Goal: Task Accomplishment & Management: Complete application form

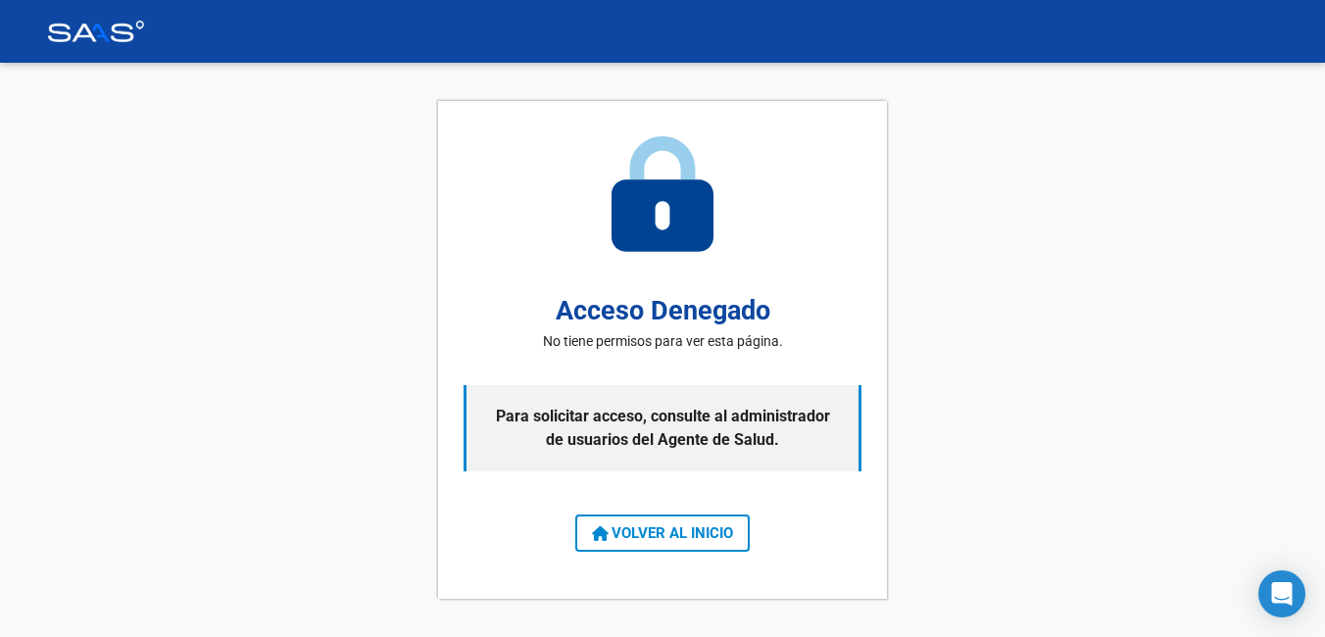
click at [686, 525] on span "VOLVER AL INICIO" at bounding box center [662, 533] width 141 height 18
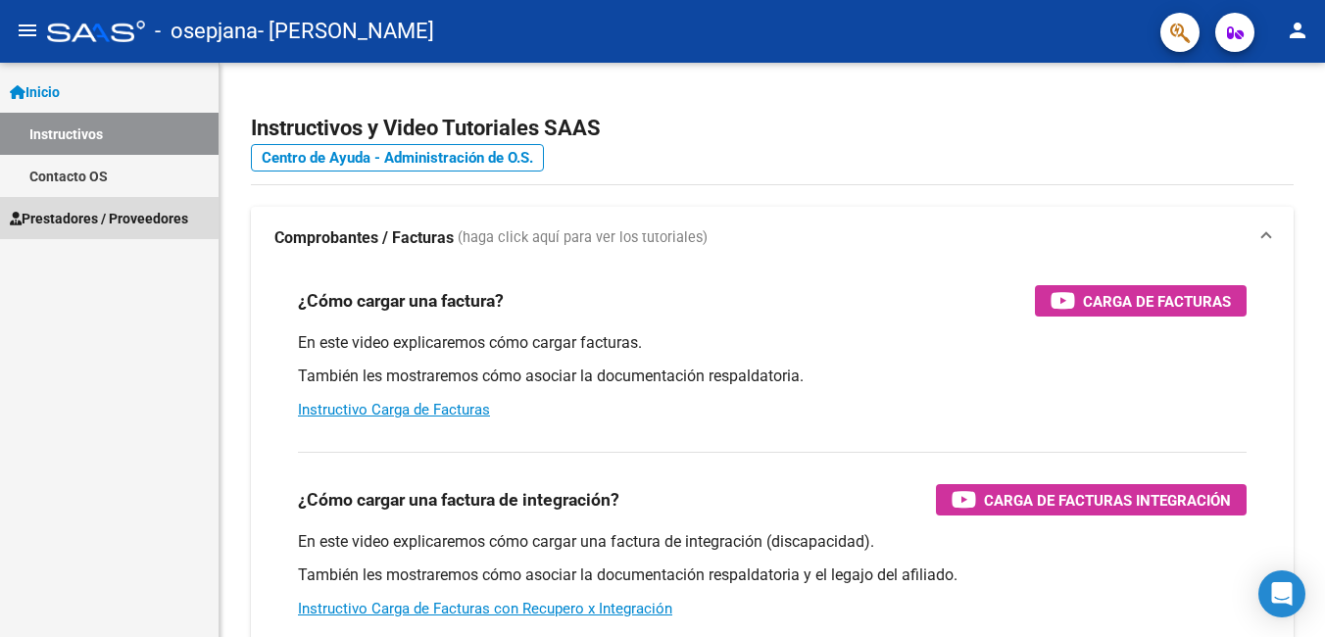
click at [81, 216] on span "Prestadores / Proveedores" at bounding box center [99, 219] width 178 height 22
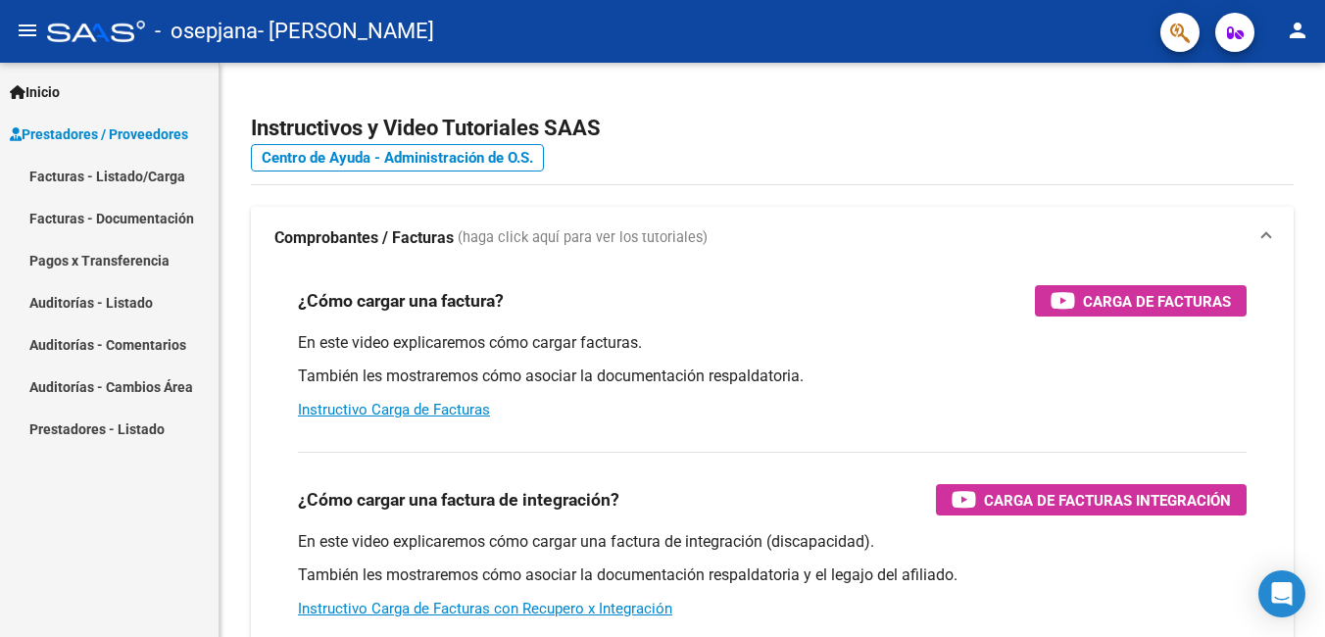
click at [151, 172] on link "Facturas - Listado/Carga" at bounding box center [109, 176] width 219 height 42
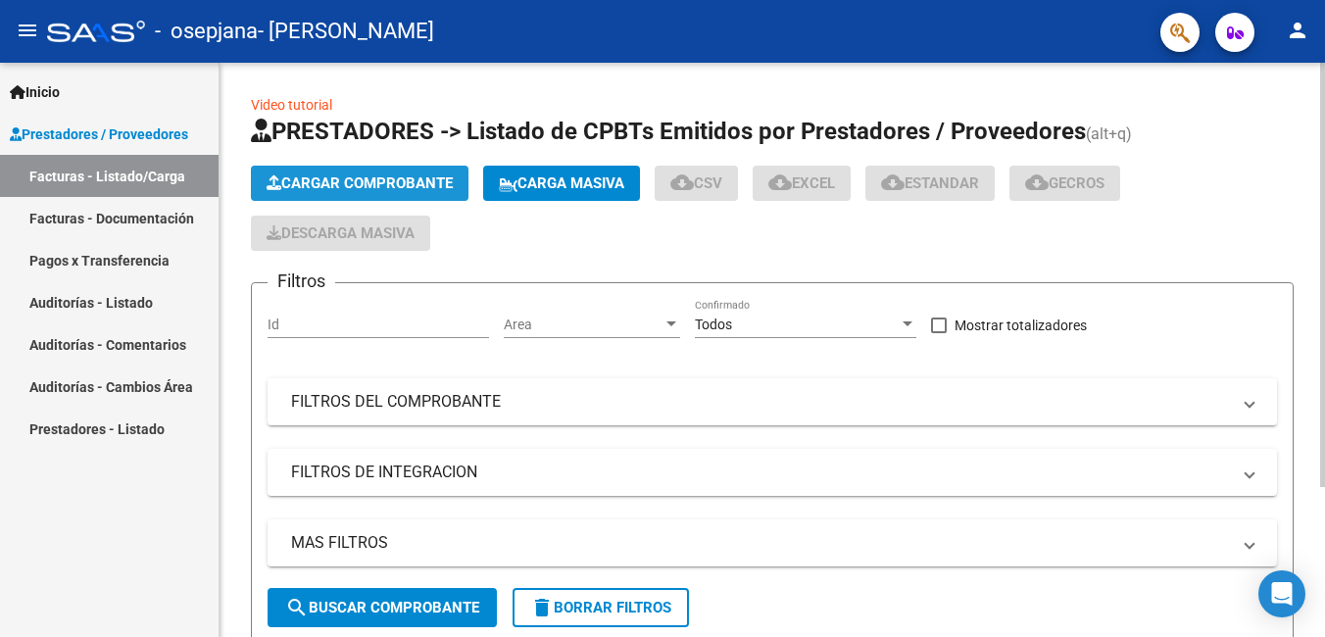
click at [376, 172] on button "Cargar Comprobante" at bounding box center [360, 183] width 218 height 35
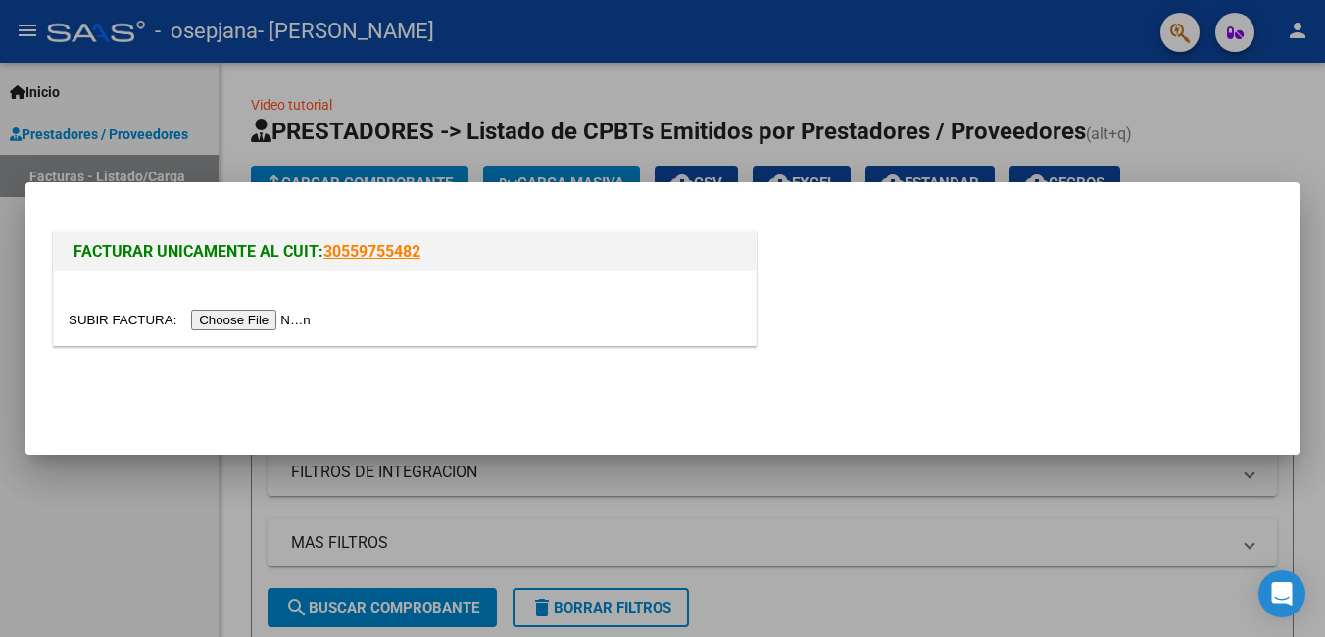
click at [252, 321] on input "file" at bounding box center [193, 320] width 248 height 21
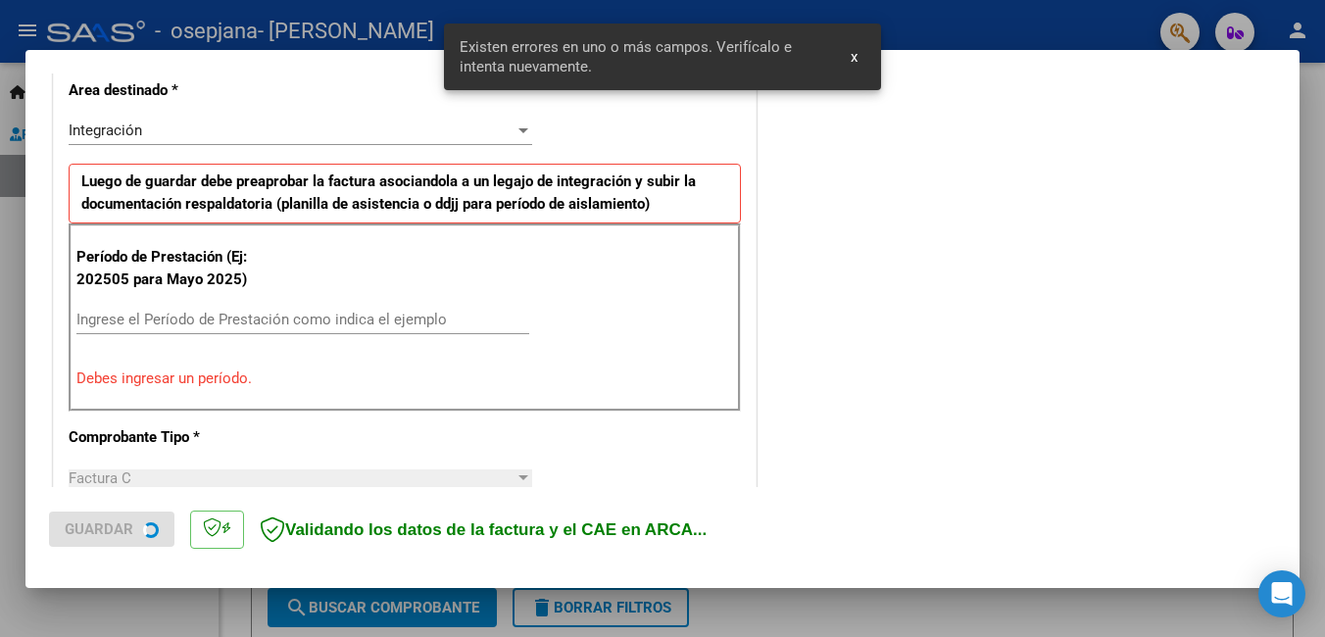
scroll to position [439, 0]
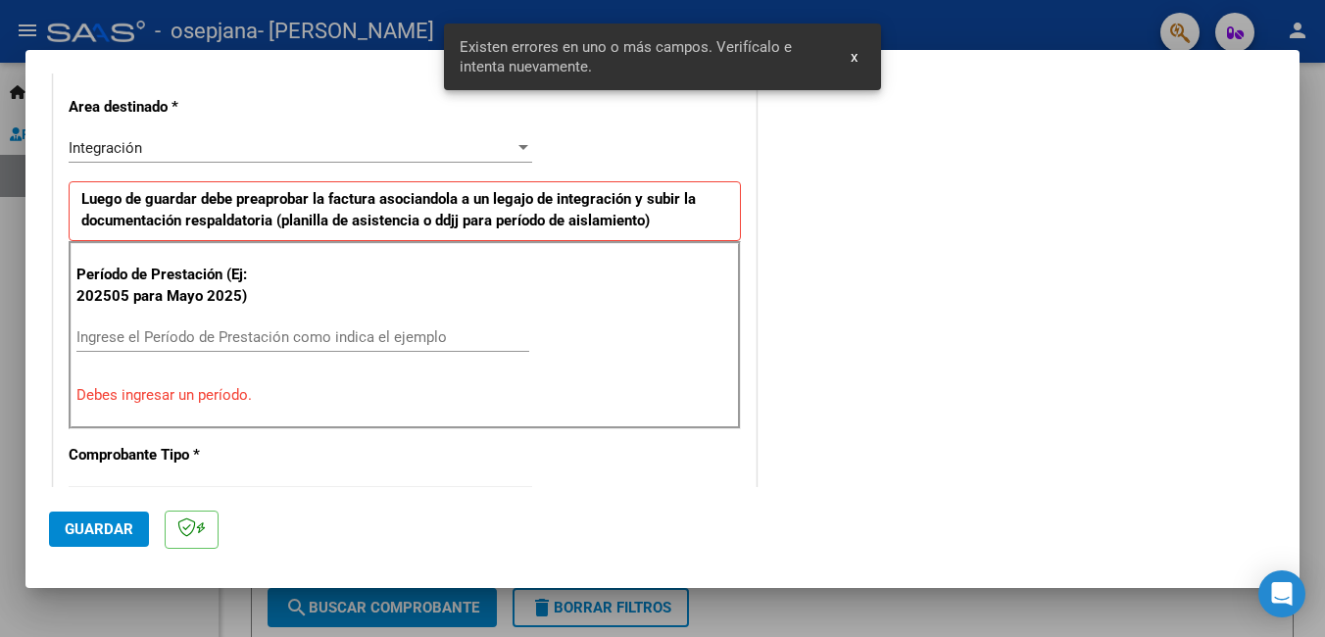
click at [186, 336] on input "Ingrese el Período de Prestación como indica el ejemplo" at bounding box center [302, 337] width 453 height 18
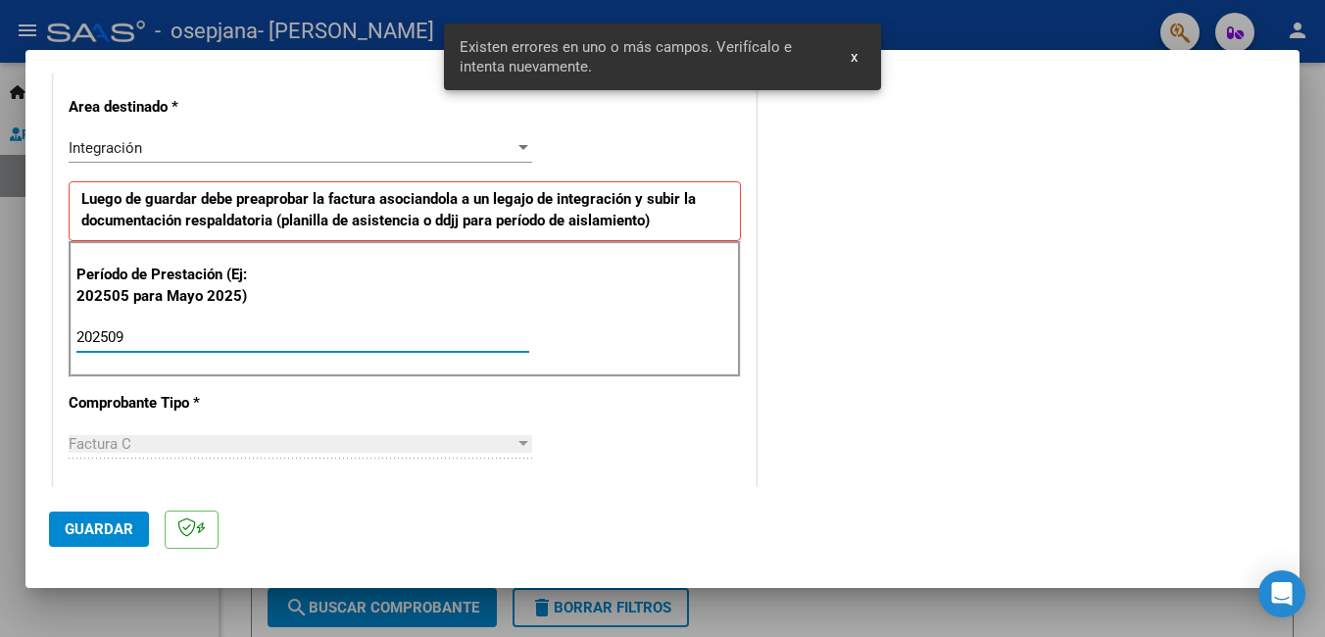
type input "202509"
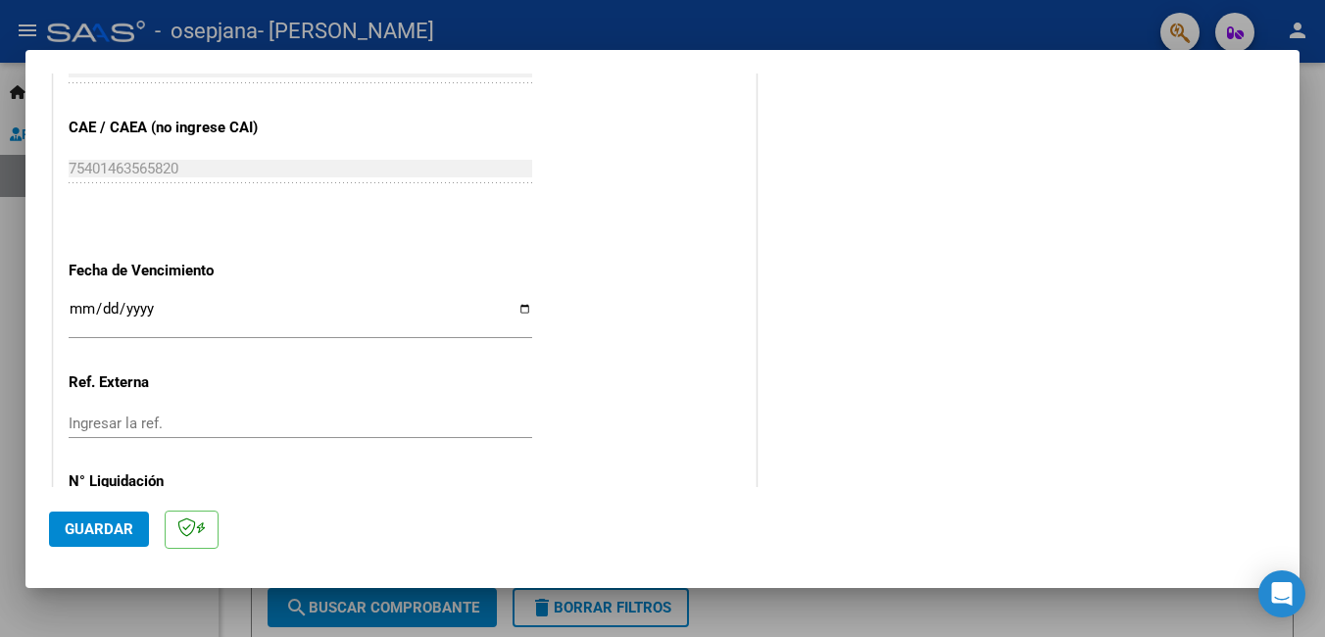
scroll to position [1310, 0]
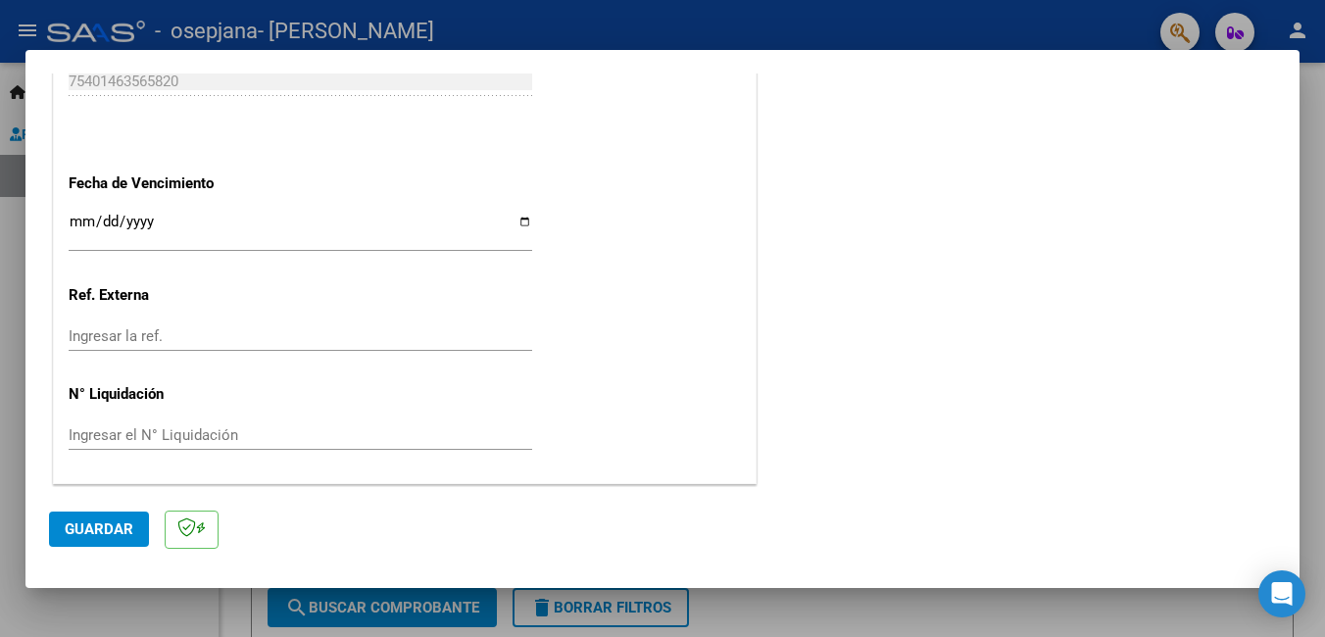
drag, startPoint x: 107, startPoint y: 529, endPoint x: 346, endPoint y: 457, distance: 249.9
click at [107, 526] on span "Guardar" at bounding box center [99, 529] width 69 height 18
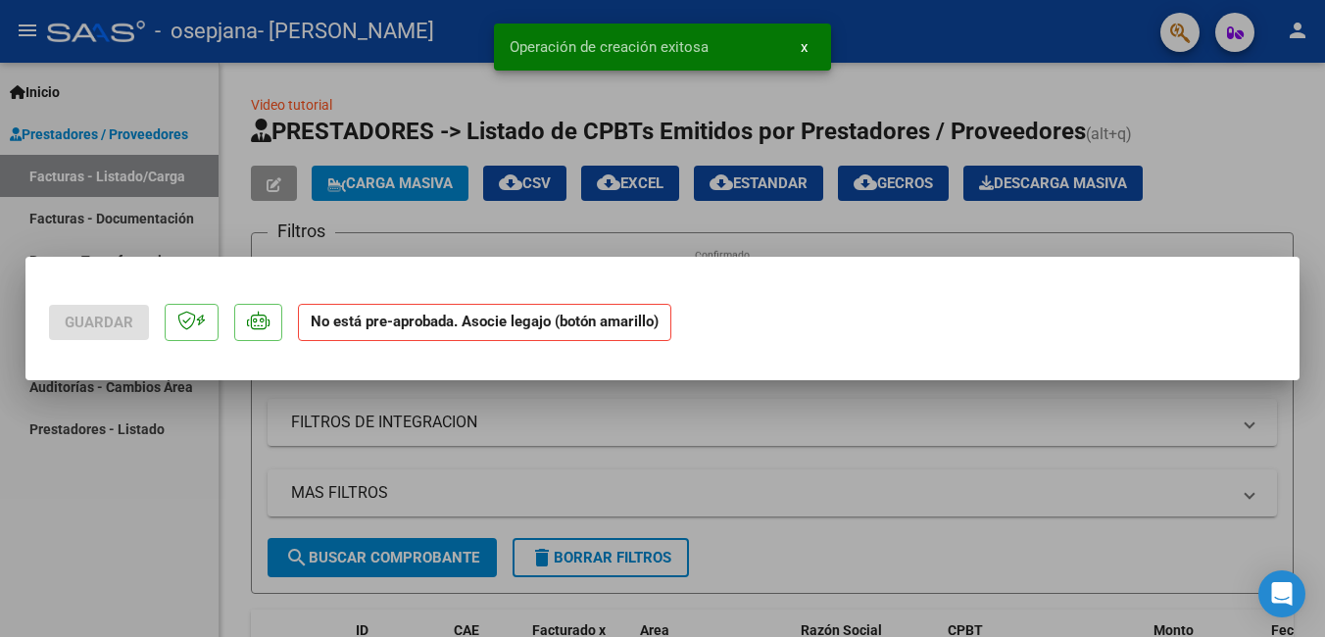
scroll to position [0, 0]
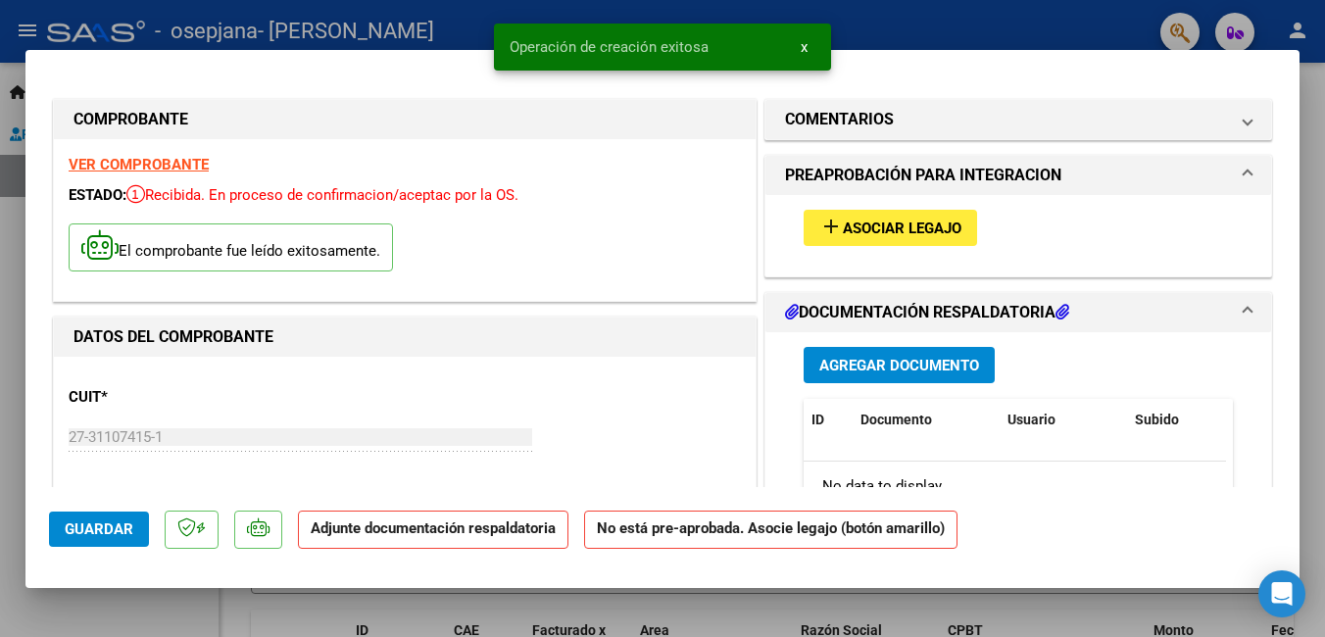
click at [885, 225] on span "Asociar Legajo" at bounding box center [902, 229] width 119 height 18
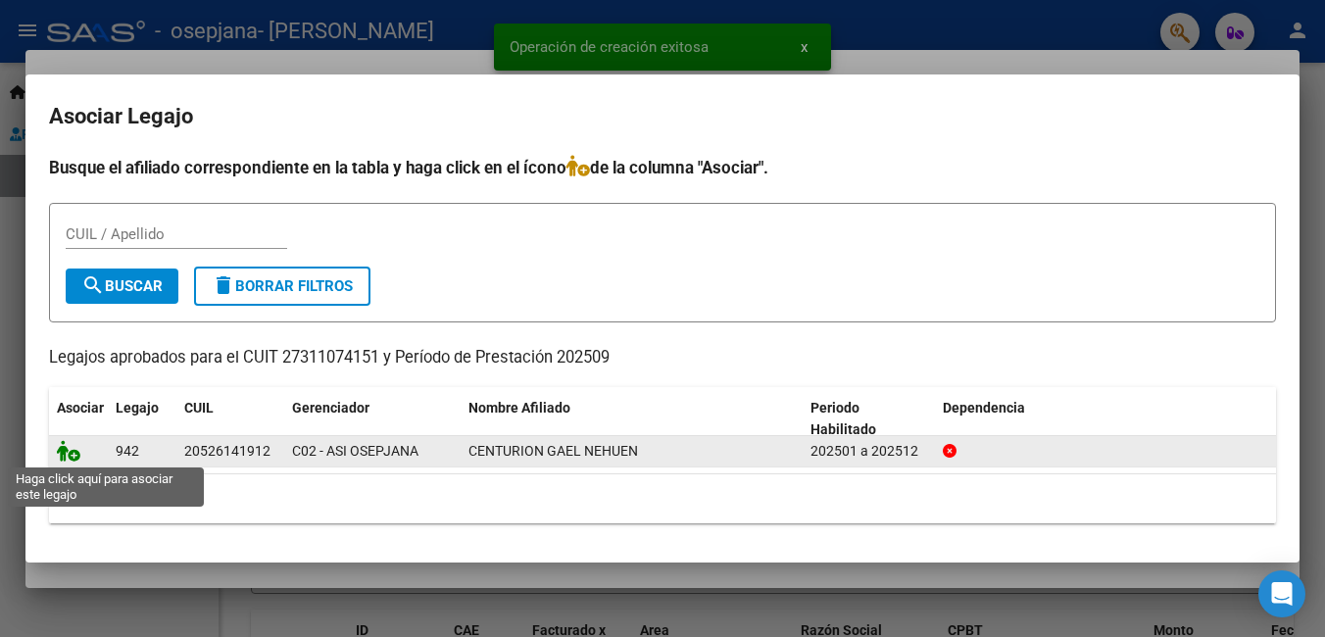
click at [74, 452] on icon at bounding box center [69, 451] width 24 height 22
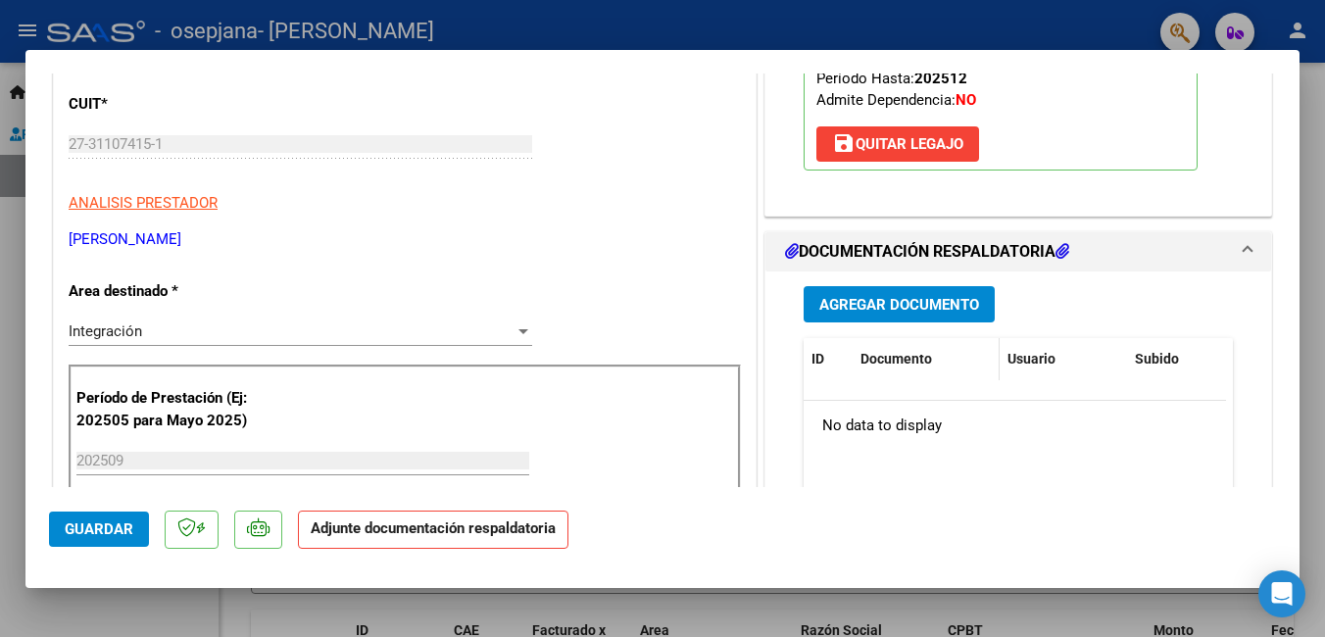
scroll to position [294, 0]
click at [884, 306] on span "Agregar Documento" at bounding box center [899, 304] width 160 height 18
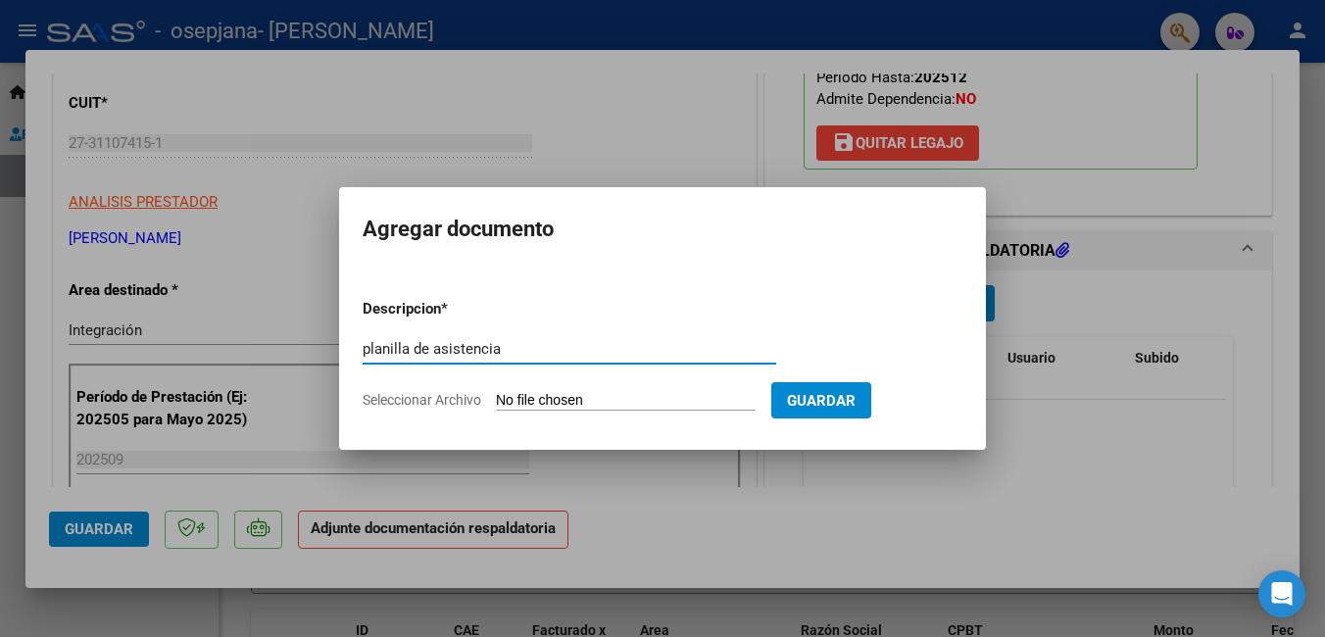
type input "planilla de asistencia"
click at [672, 399] on input "Seleccionar Archivo" at bounding box center [626, 401] width 260 height 19
type input "C:\fakepath\planilla Asist Gael [DATE] .jpg"
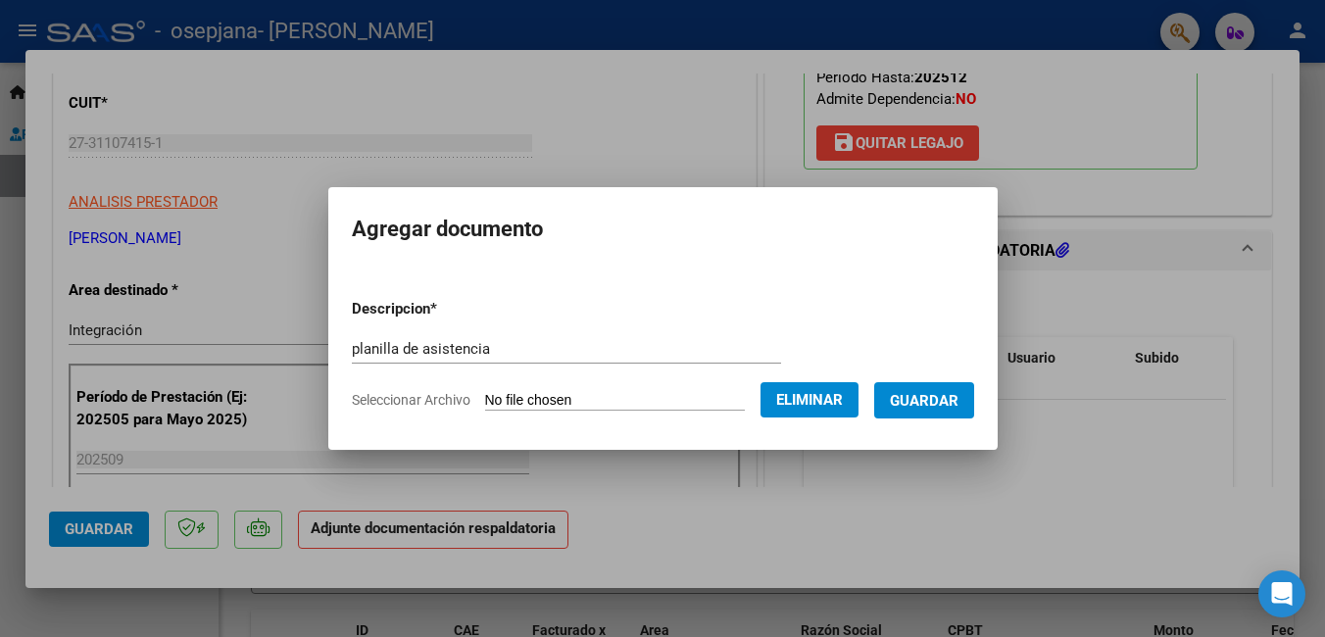
click at [951, 400] on span "Guardar" at bounding box center [924, 401] width 69 height 18
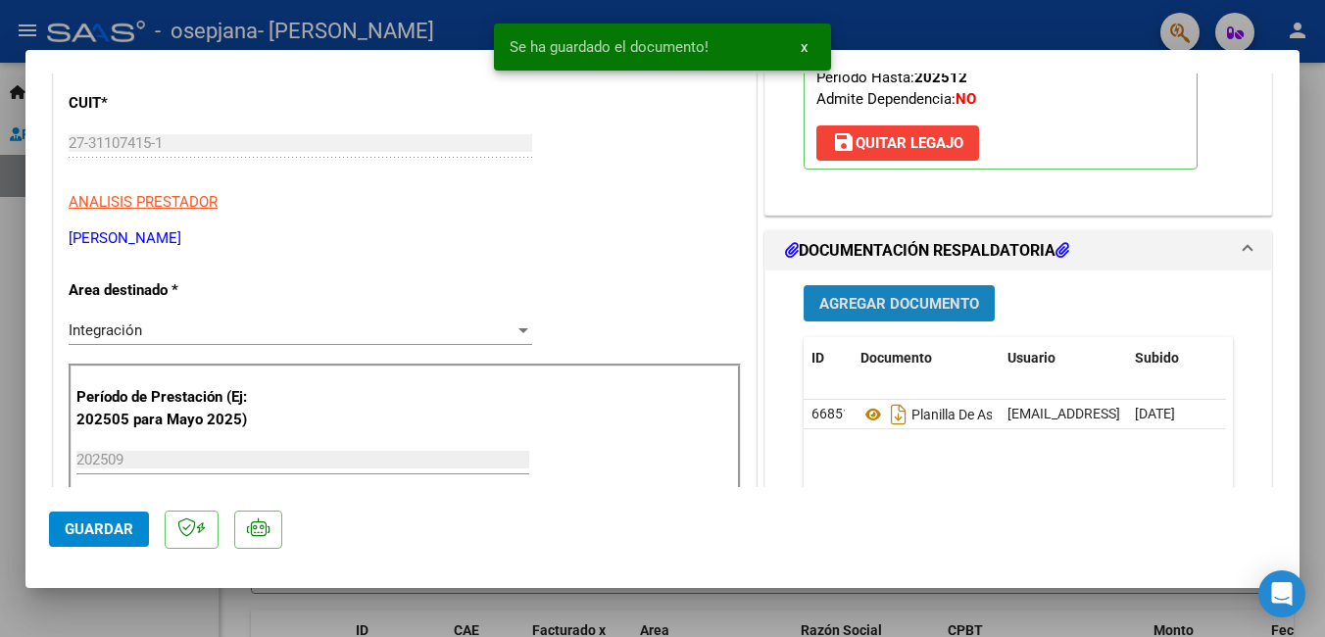
click at [885, 310] on span "Agregar Documento" at bounding box center [899, 304] width 160 height 18
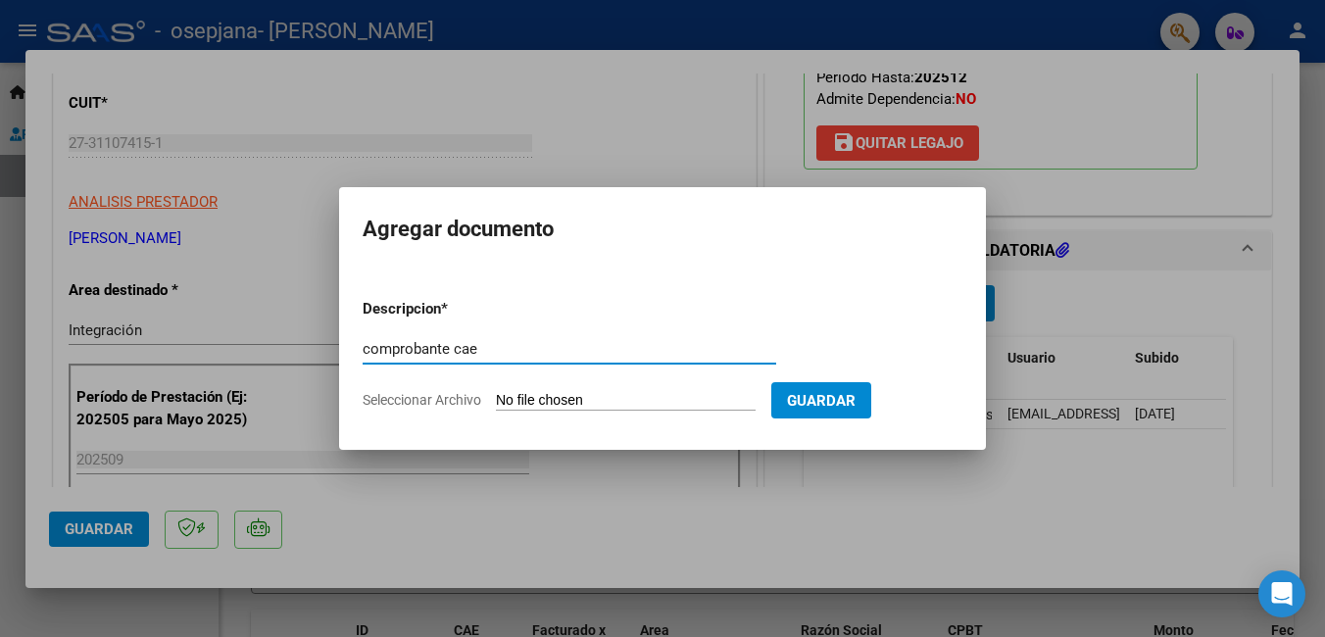
type input "comprobante cae"
click at [562, 392] on input "Seleccionar Archivo" at bounding box center [626, 401] width 260 height 19
type input "C:\fakepath\Comprobante de CAE fact [DATE].pdf"
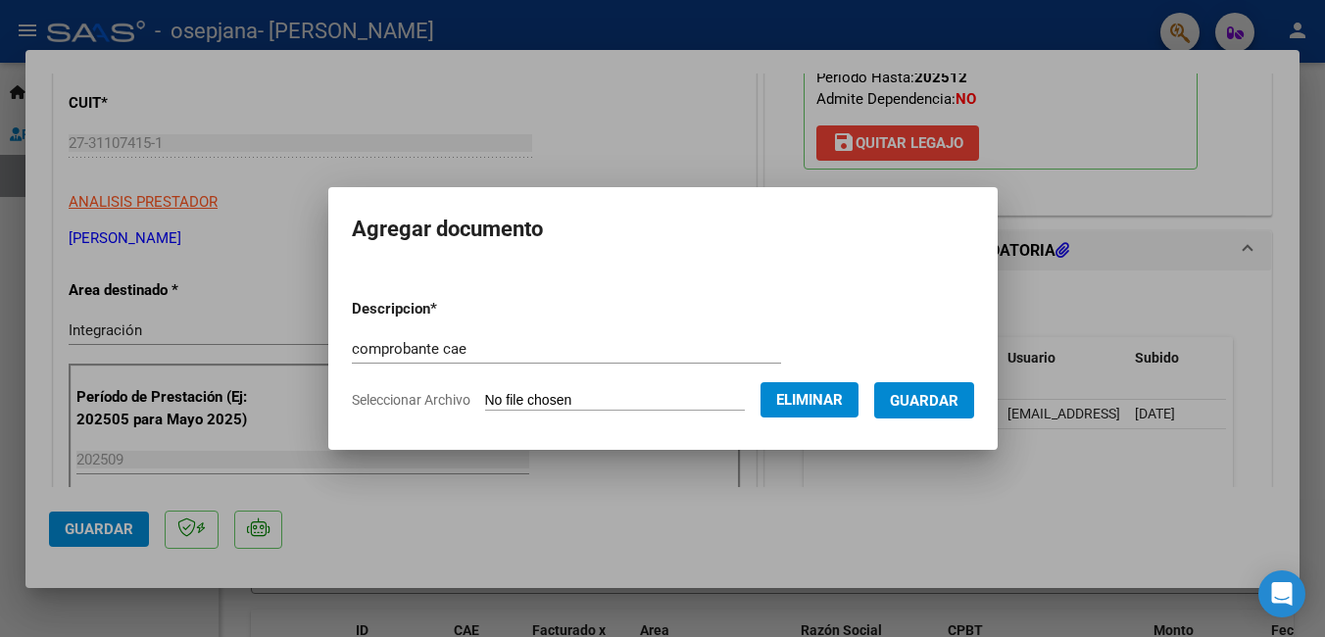
click at [939, 400] on span "Guardar" at bounding box center [924, 401] width 69 height 18
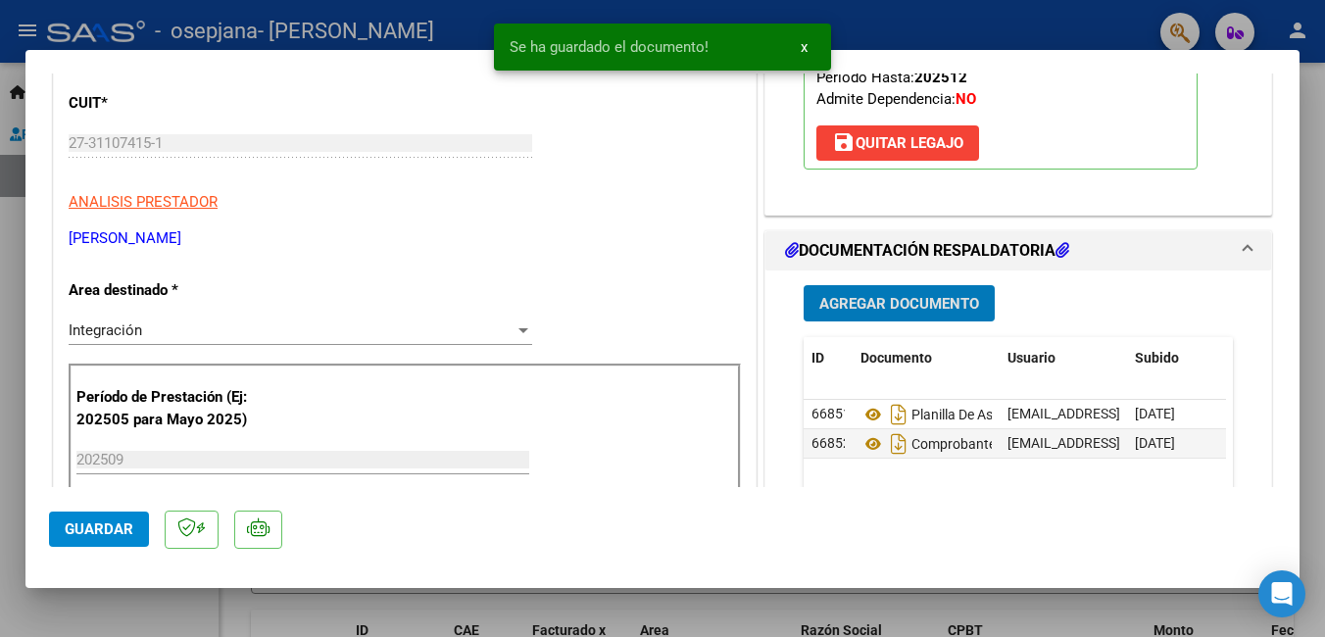
click at [910, 306] on span "Agregar Documento" at bounding box center [899, 304] width 160 height 18
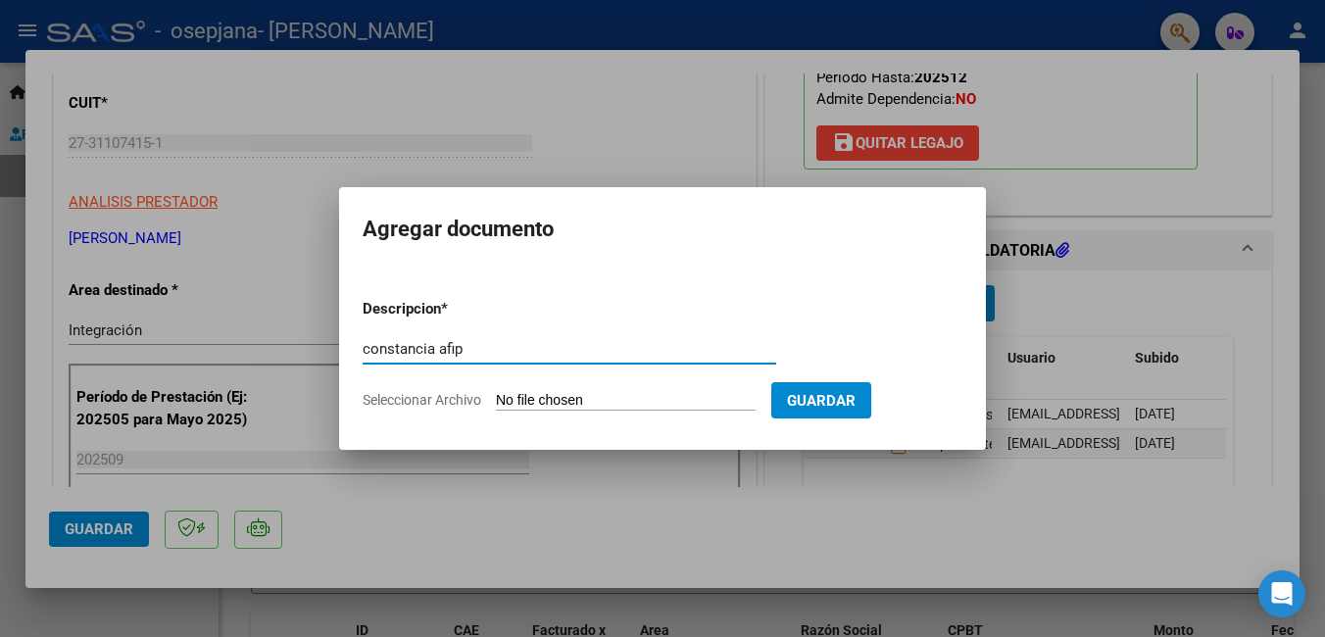
type input "constancia afip"
click at [551, 393] on input "Seleccionar Archivo" at bounding box center [626, 401] width 260 height 19
type input "C:\fakepath\[PERSON_NAME] de afip [DATE].pdf"
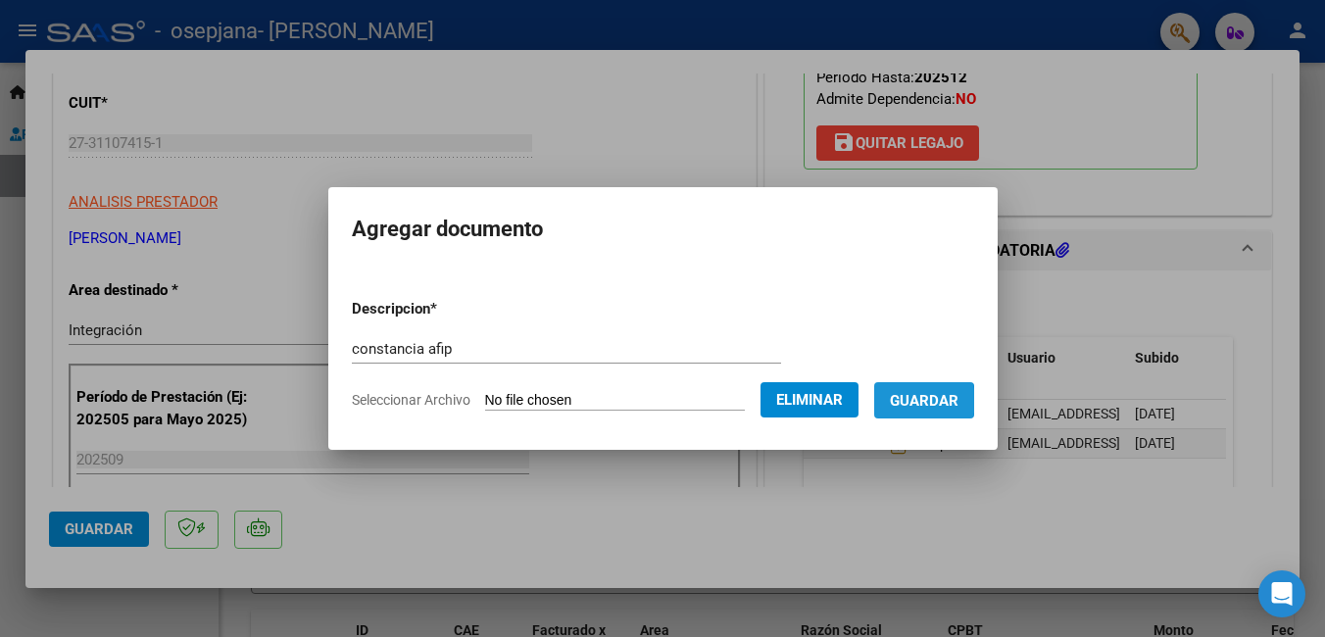
click at [935, 400] on span "Guardar" at bounding box center [924, 401] width 69 height 18
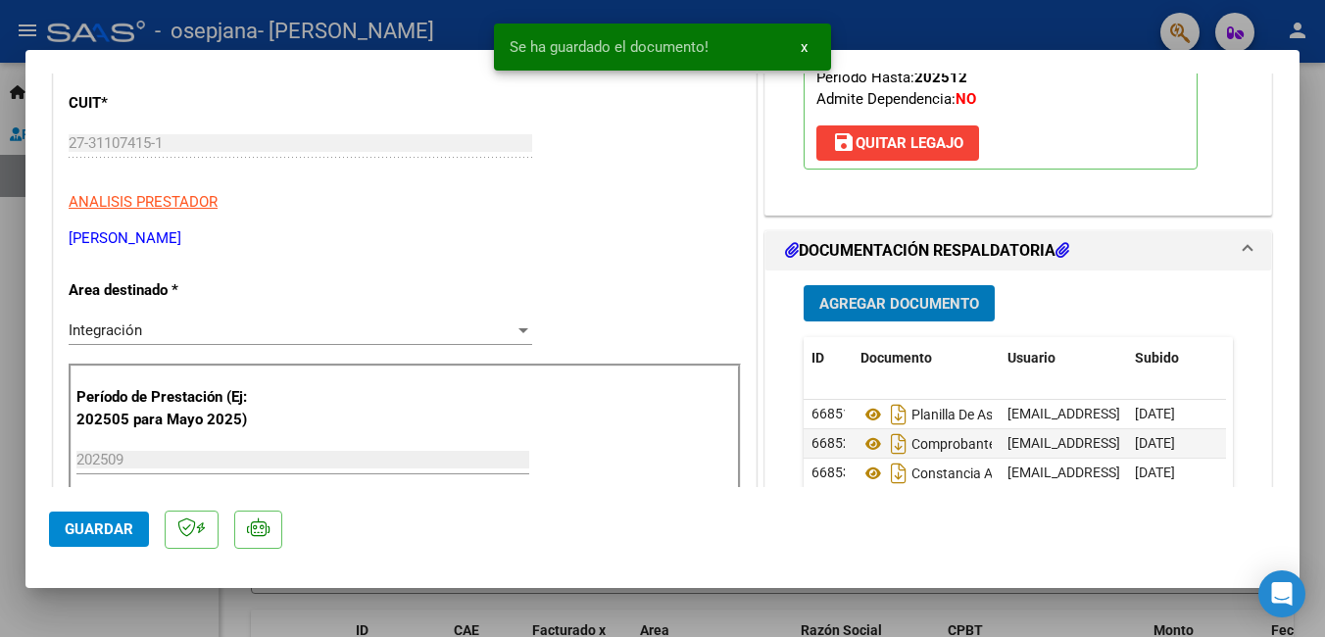
click at [936, 298] on span "Agregar Documento" at bounding box center [899, 304] width 160 height 18
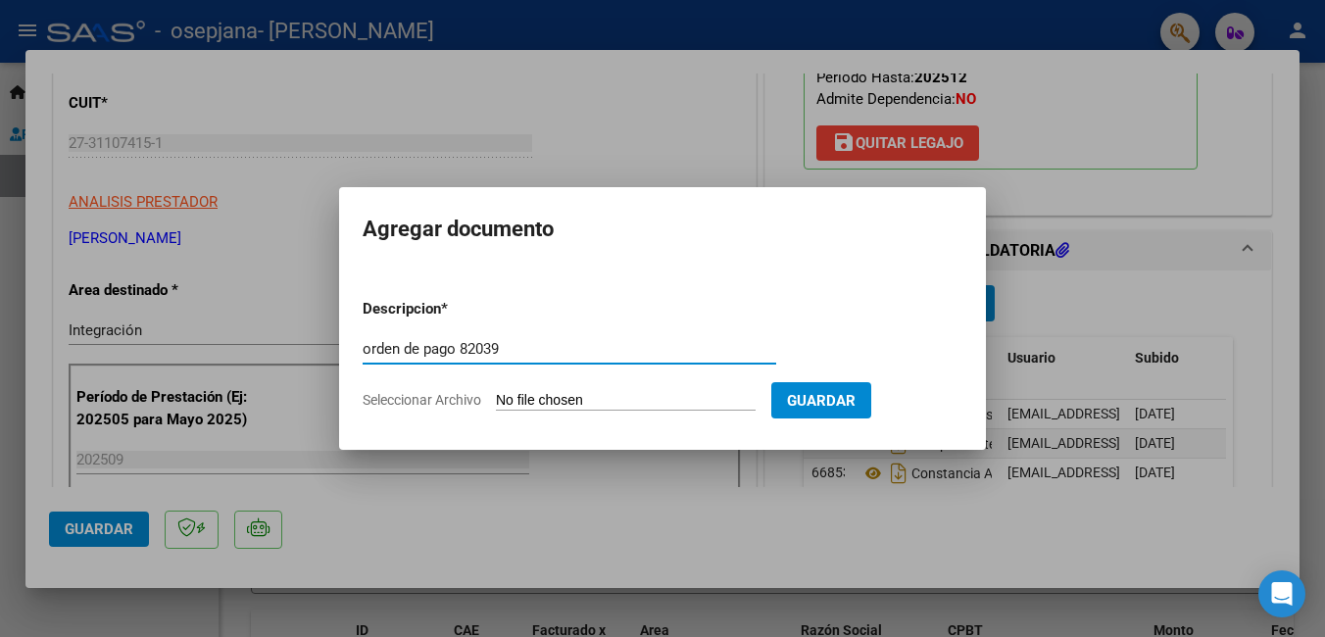
type input "orden de pago 82039"
click at [585, 392] on input "Seleccionar Archivo" at bounding box center [626, 401] width 260 height 19
type input "C:\fakepath\orden de pago 82039 Gael .jpg"
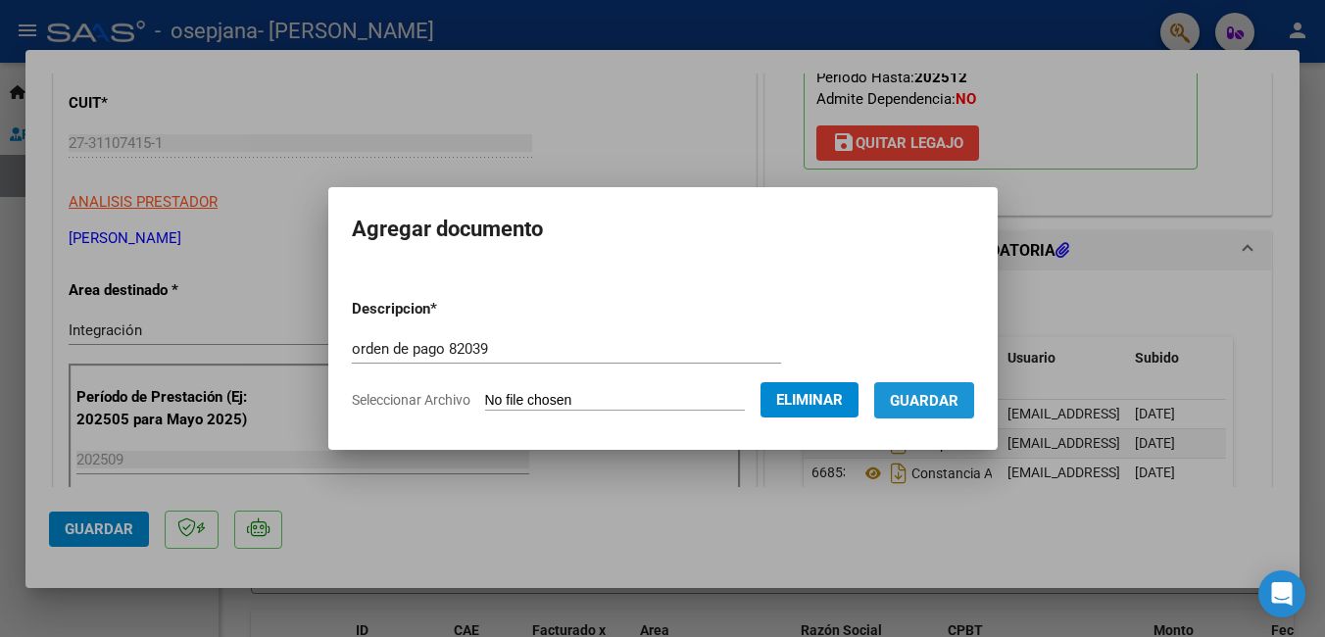
click at [941, 390] on button "Guardar" at bounding box center [924, 400] width 100 height 36
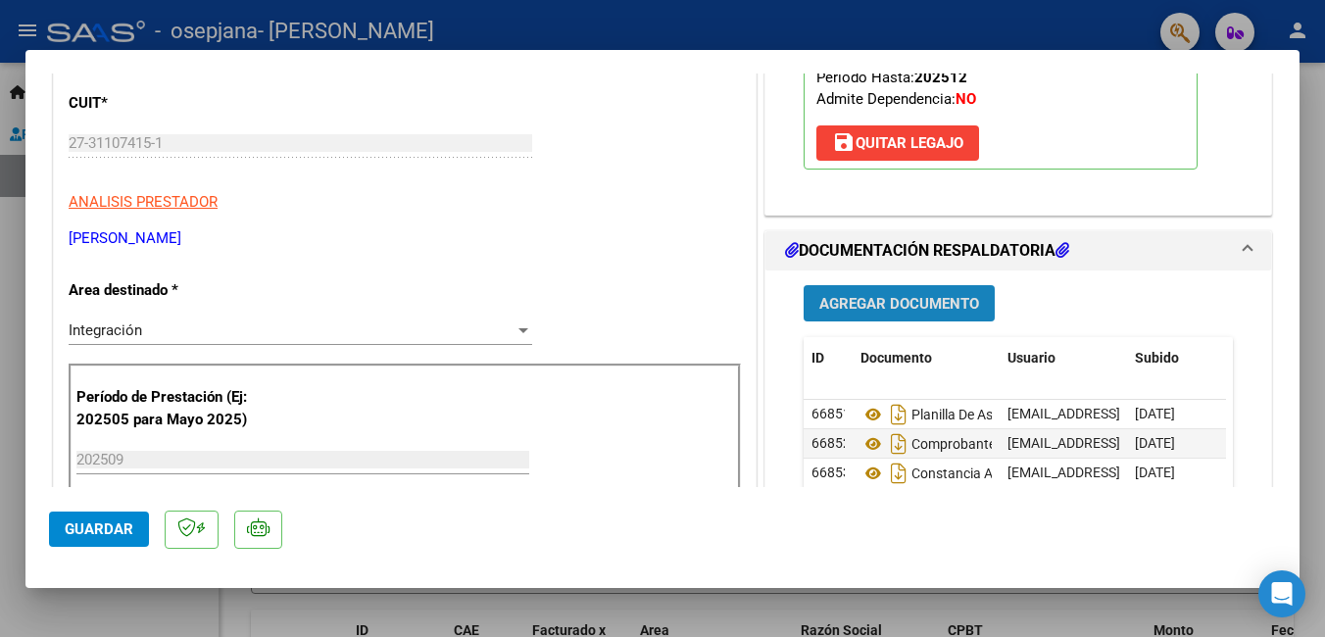
click at [873, 307] on span "Agregar Documento" at bounding box center [899, 304] width 160 height 18
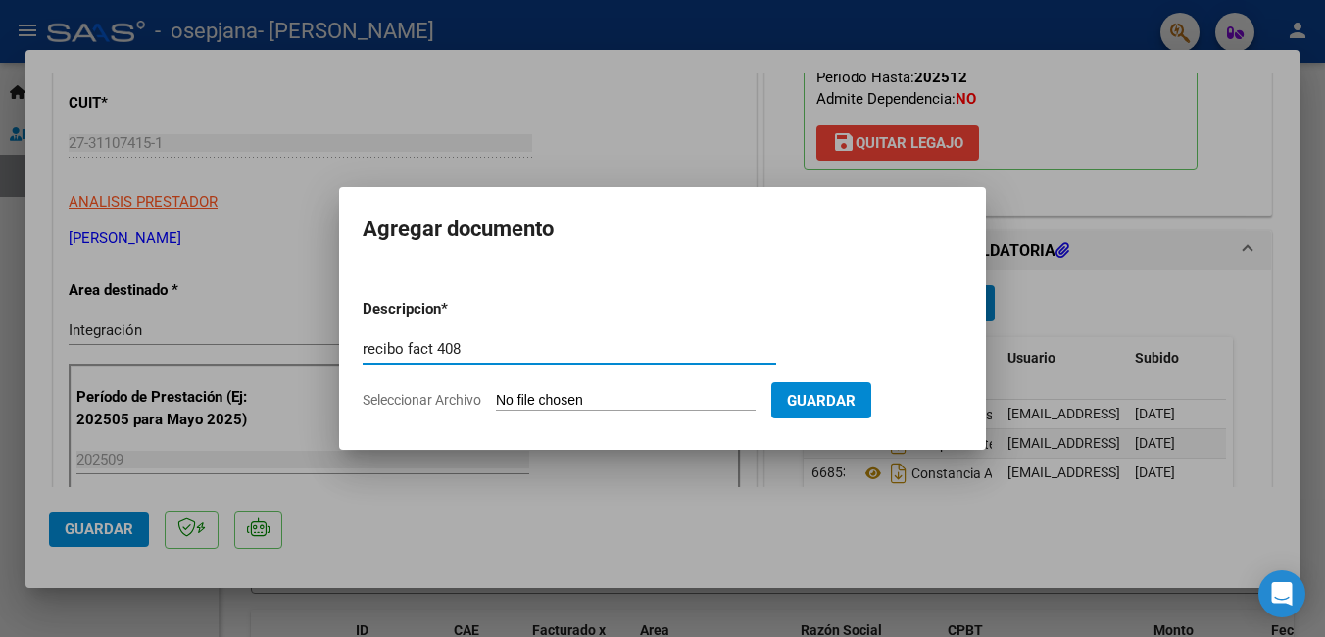
type input "recibo fact 408"
click at [533, 393] on input "Seleccionar Archivo" at bounding box center [626, 401] width 260 height 19
type input "C:\fakepath\recibo Gael fact 408.jpg"
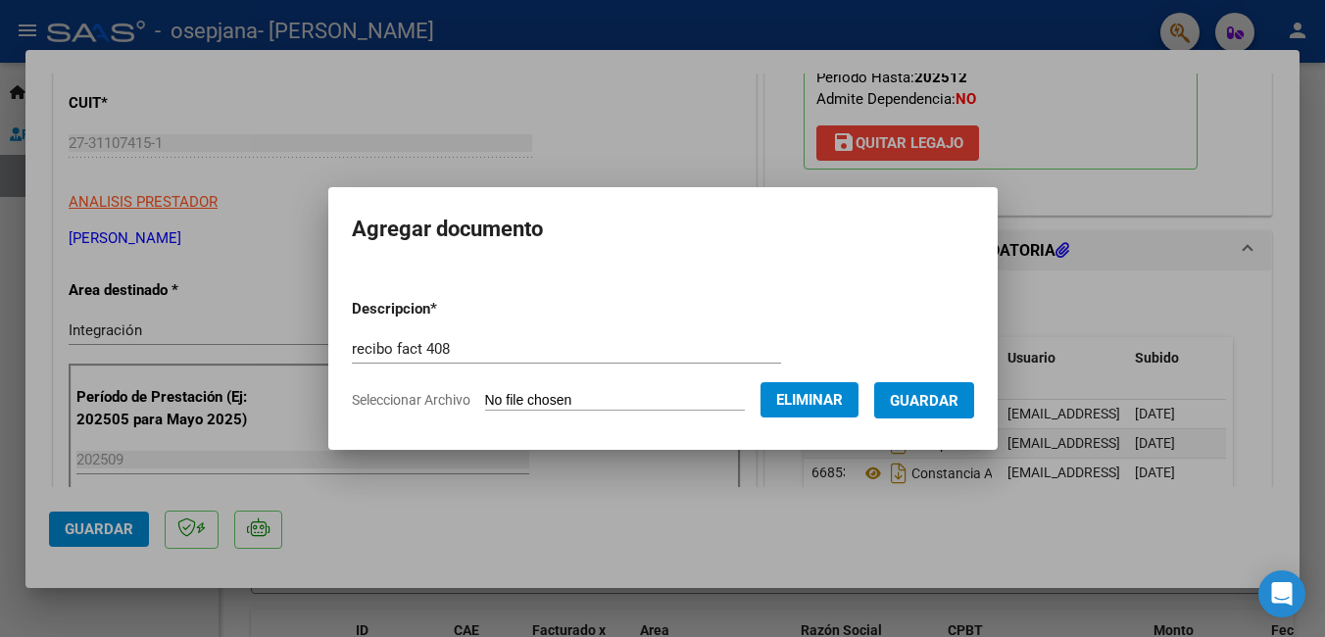
click at [959, 403] on span "Guardar" at bounding box center [924, 401] width 69 height 18
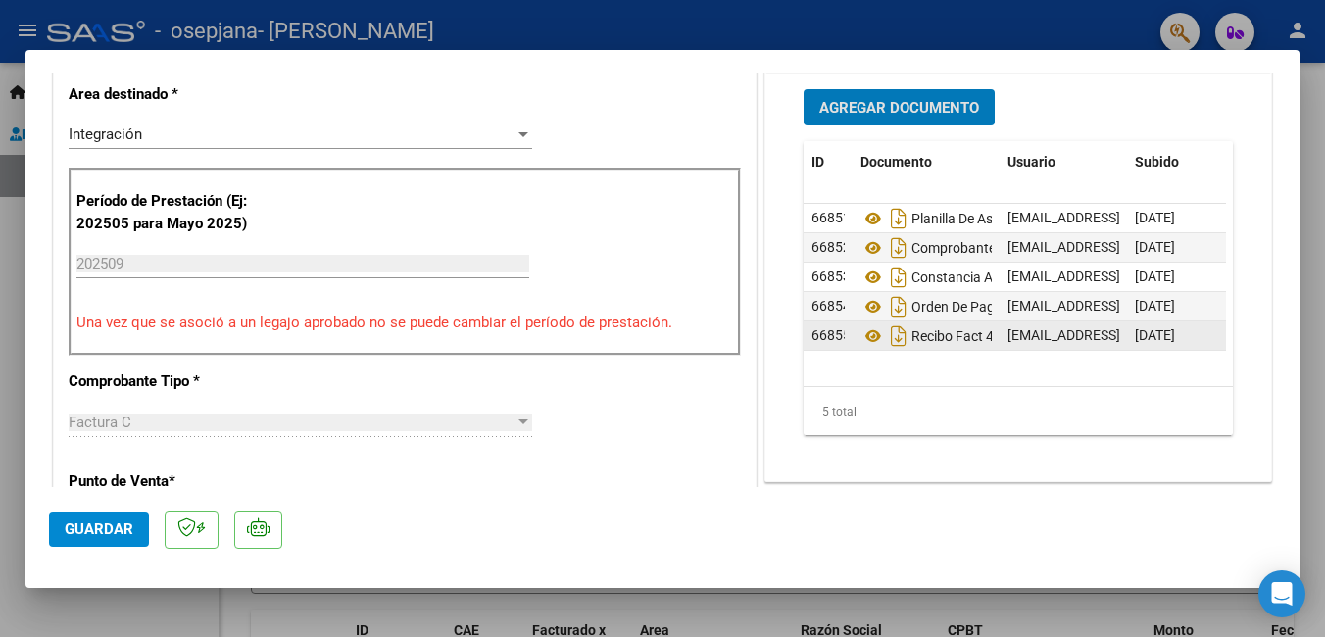
scroll to position [392, 0]
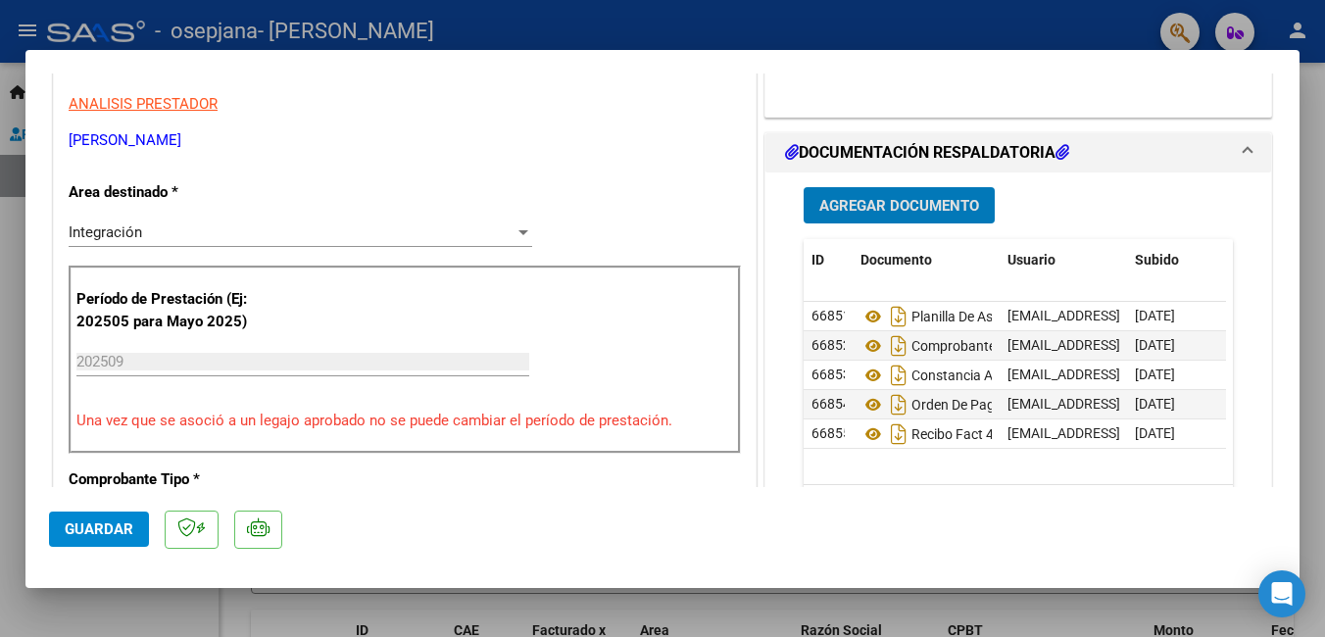
click at [105, 530] on span "Guardar" at bounding box center [99, 529] width 69 height 18
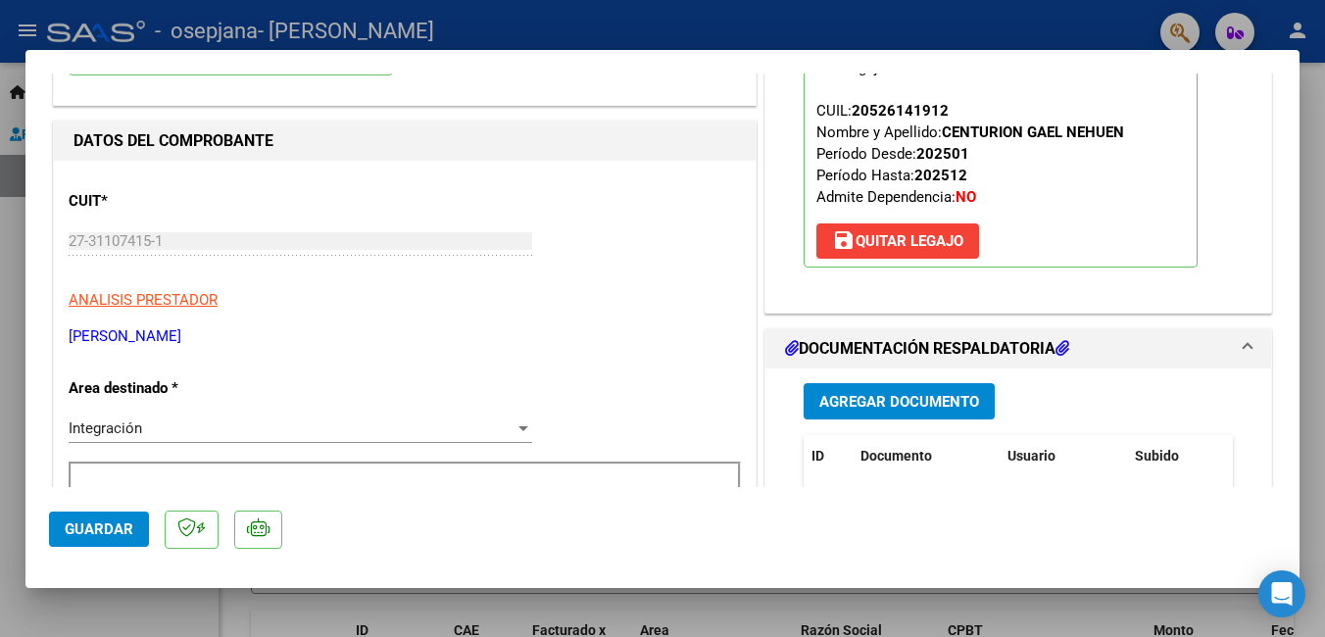
scroll to position [0, 0]
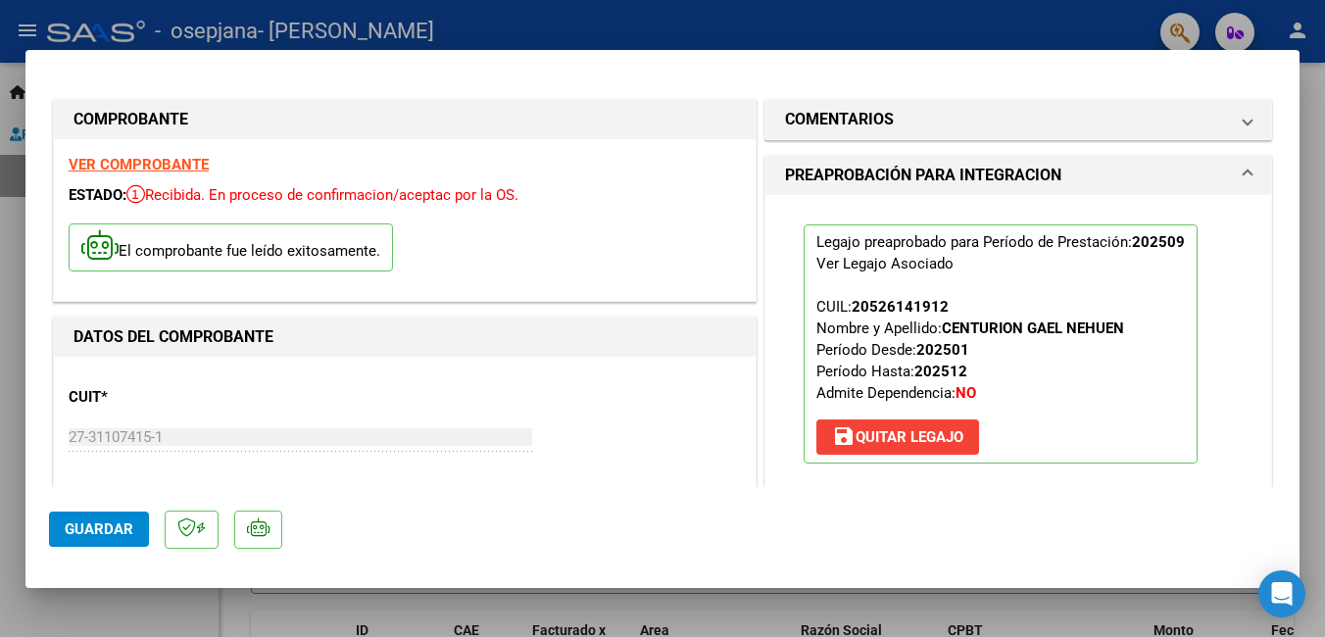
click at [1308, 153] on div at bounding box center [662, 318] width 1325 height 637
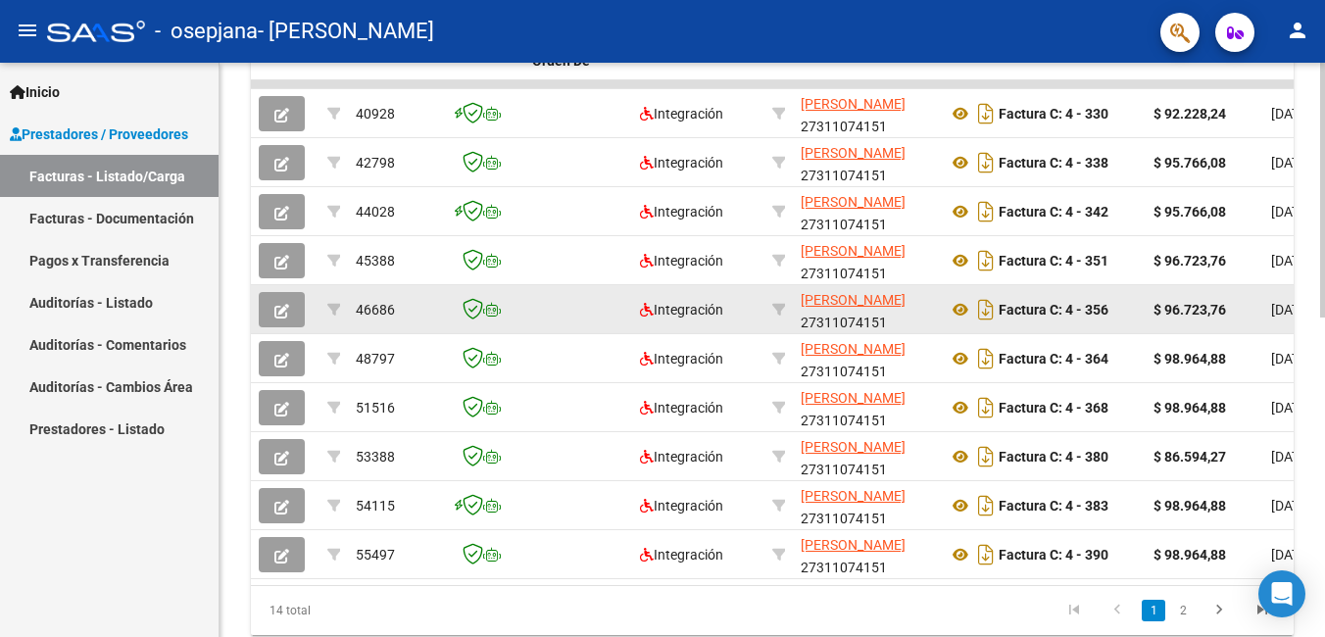
scroll to position [718, 0]
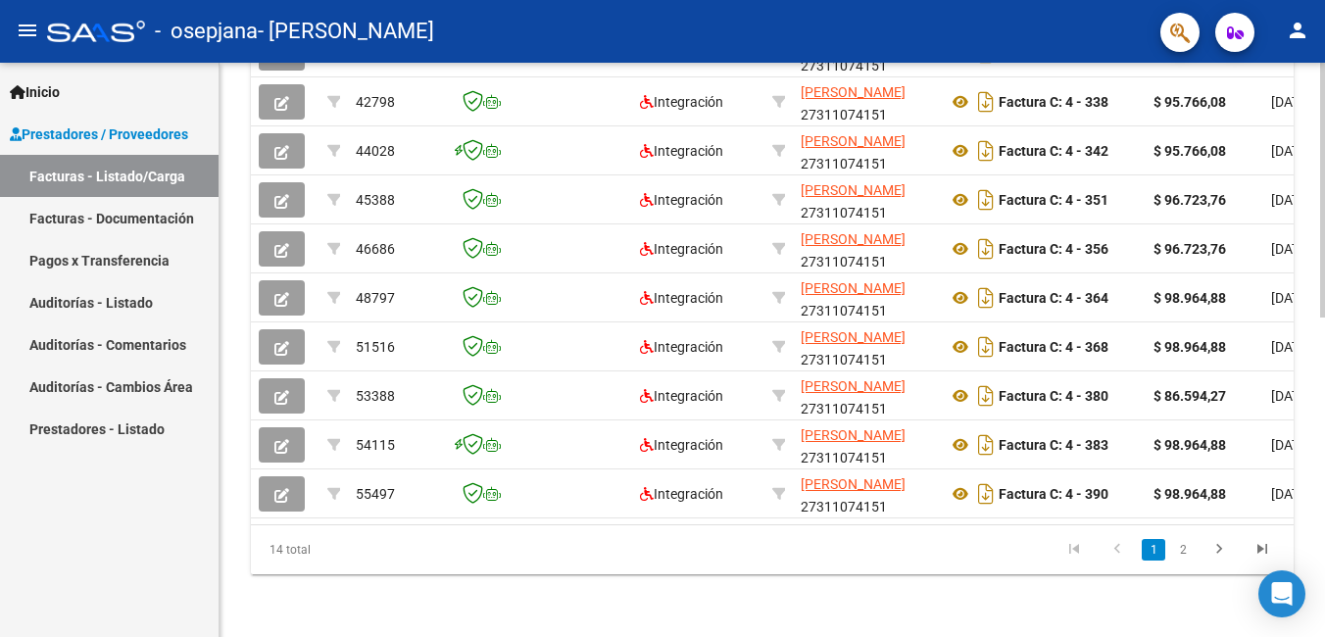
drag, startPoint x: 1180, startPoint y: 545, endPoint x: 1128, endPoint y: 609, distance: 82.2
click at [1181, 545] on link "2" at bounding box center [1183, 550] width 24 height 22
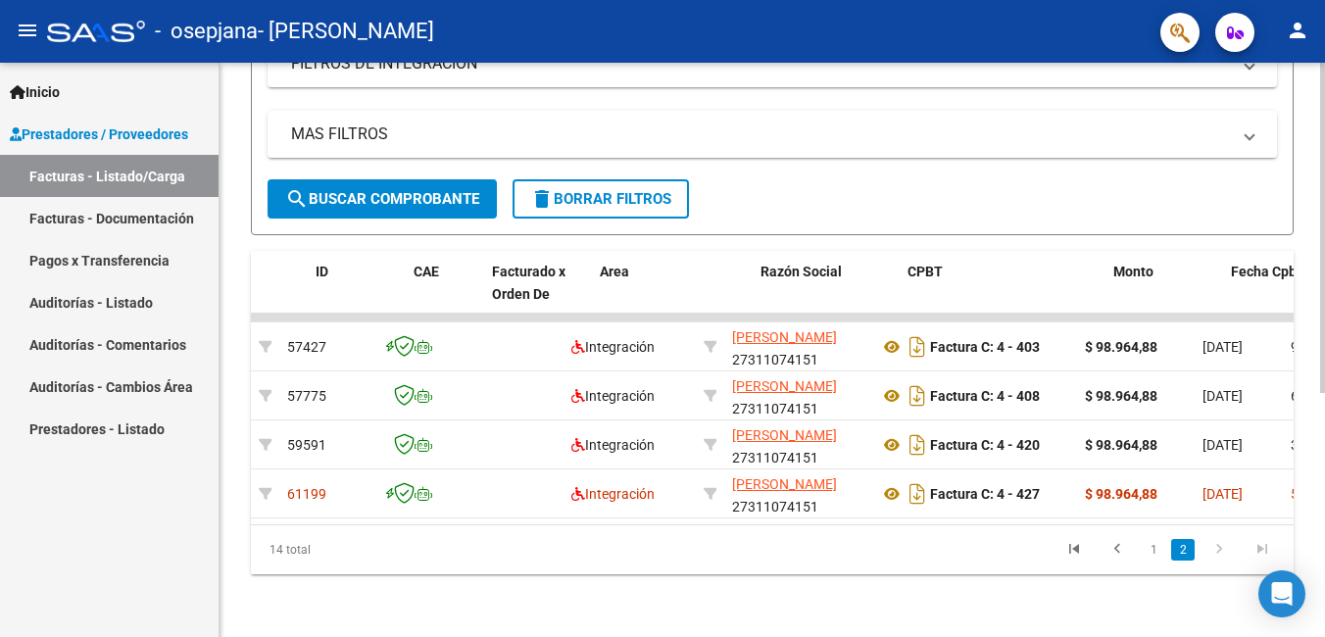
scroll to position [0, 0]
